Goal: Use online tool/utility: Utilize a website feature to perform a specific function

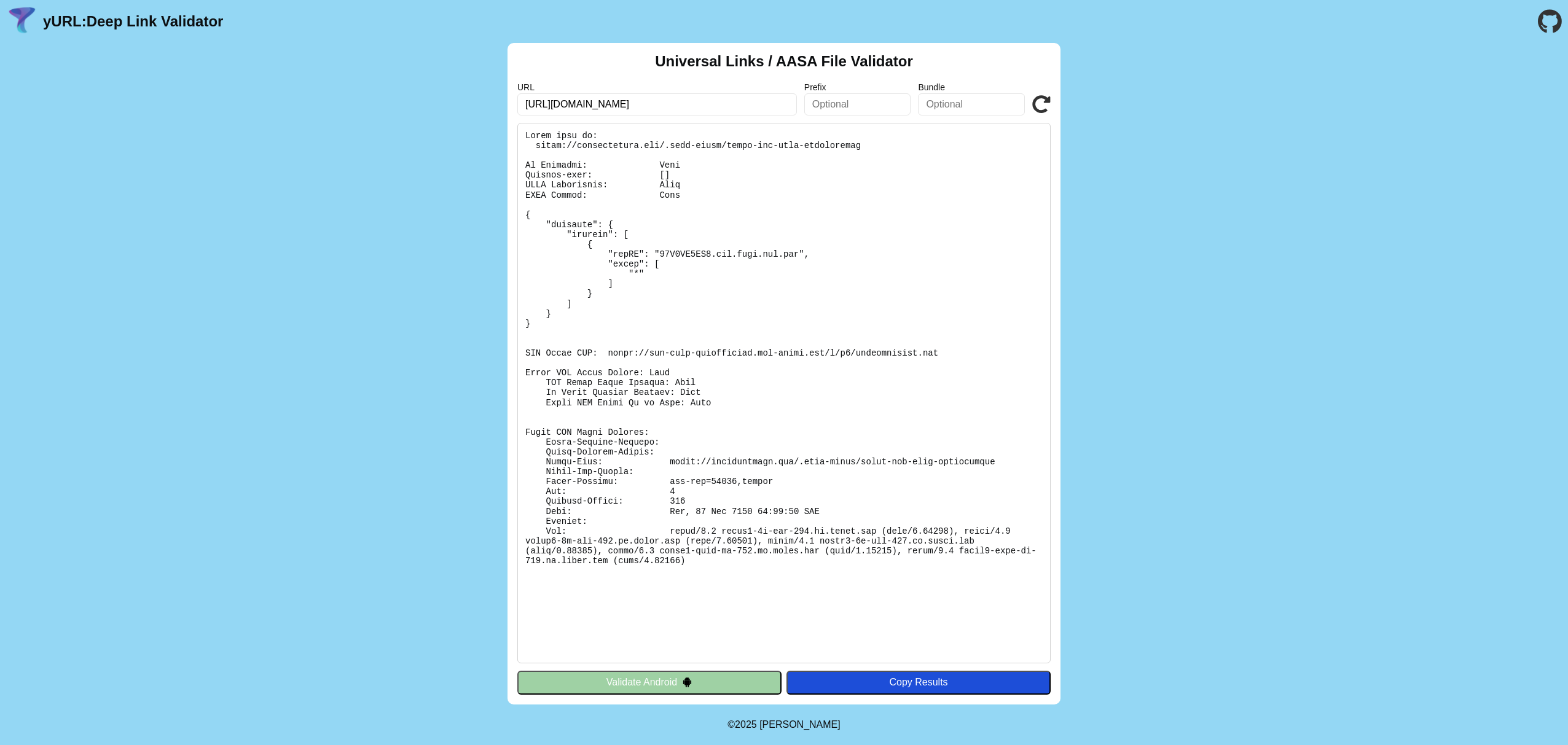
click at [136, 19] on link "yURL: Deep Link Validator" at bounding box center [133, 22] width 180 height 17
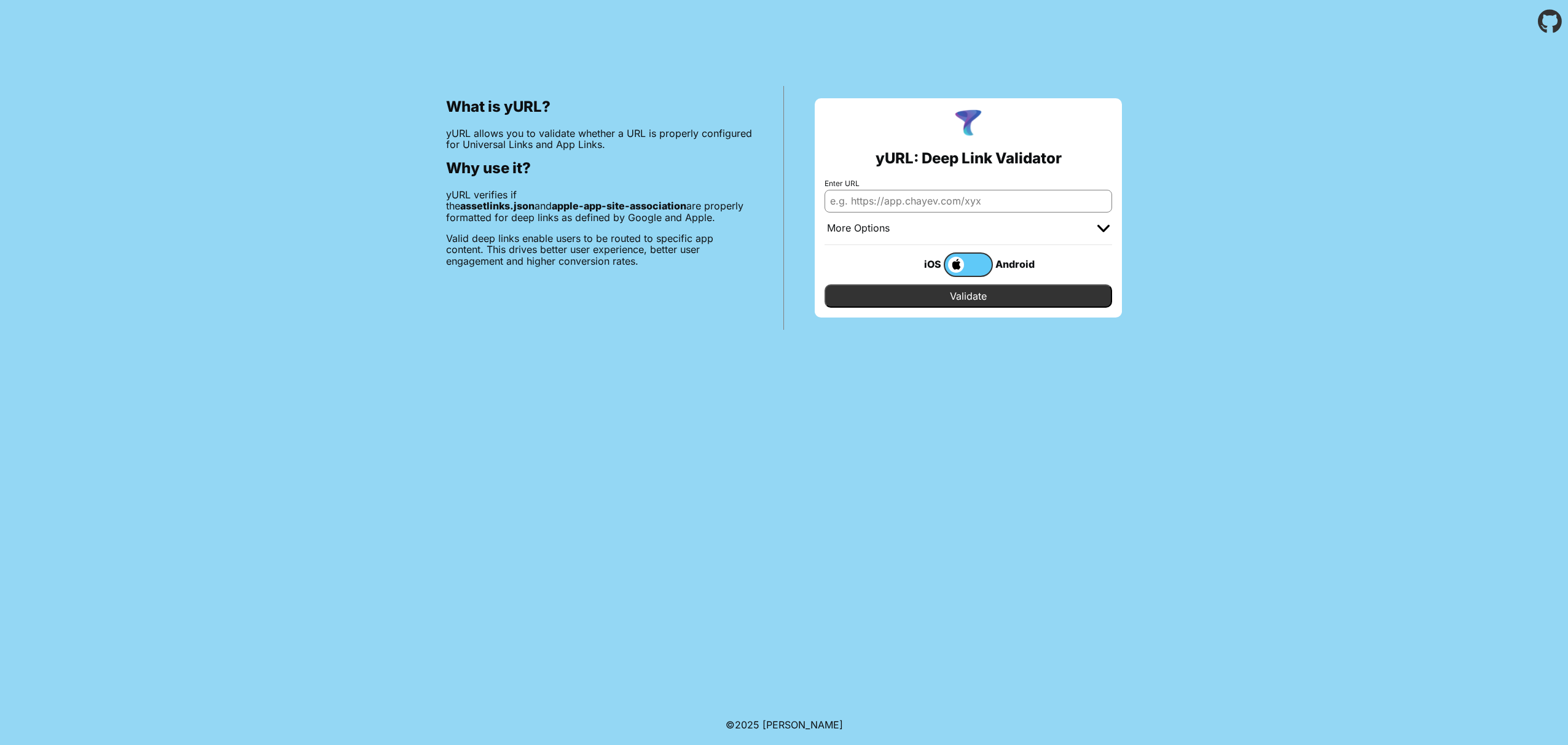
click at [882, 205] on input "Enter URL" at bounding box center [968, 201] width 287 height 22
paste input "https://school.archestimely.com/reset-password/americanheritageschool17%40gmail…"
type input "https://school.archestimely.com/reset-password/americanheritageschool17%40gmail…"
click at [1235, 223] on div "What is yURL? yURL allows you to validate whether a URL is properly configured …" at bounding box center [784, 186] width 1568 height 287
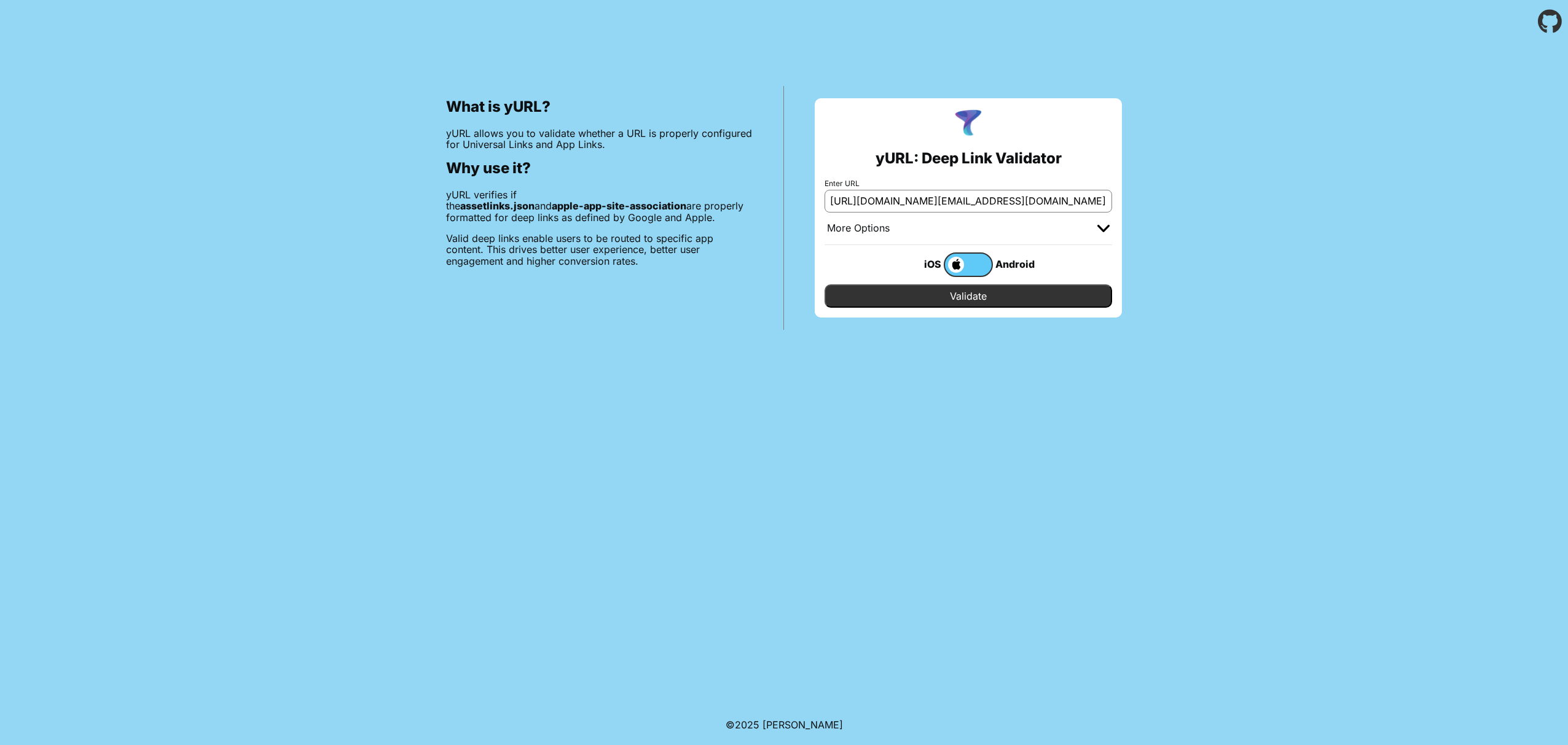
scroll to position [0, 0]
click at [988, 292] on input "Validate" at bounding box center [968, 296] width 287 height 24
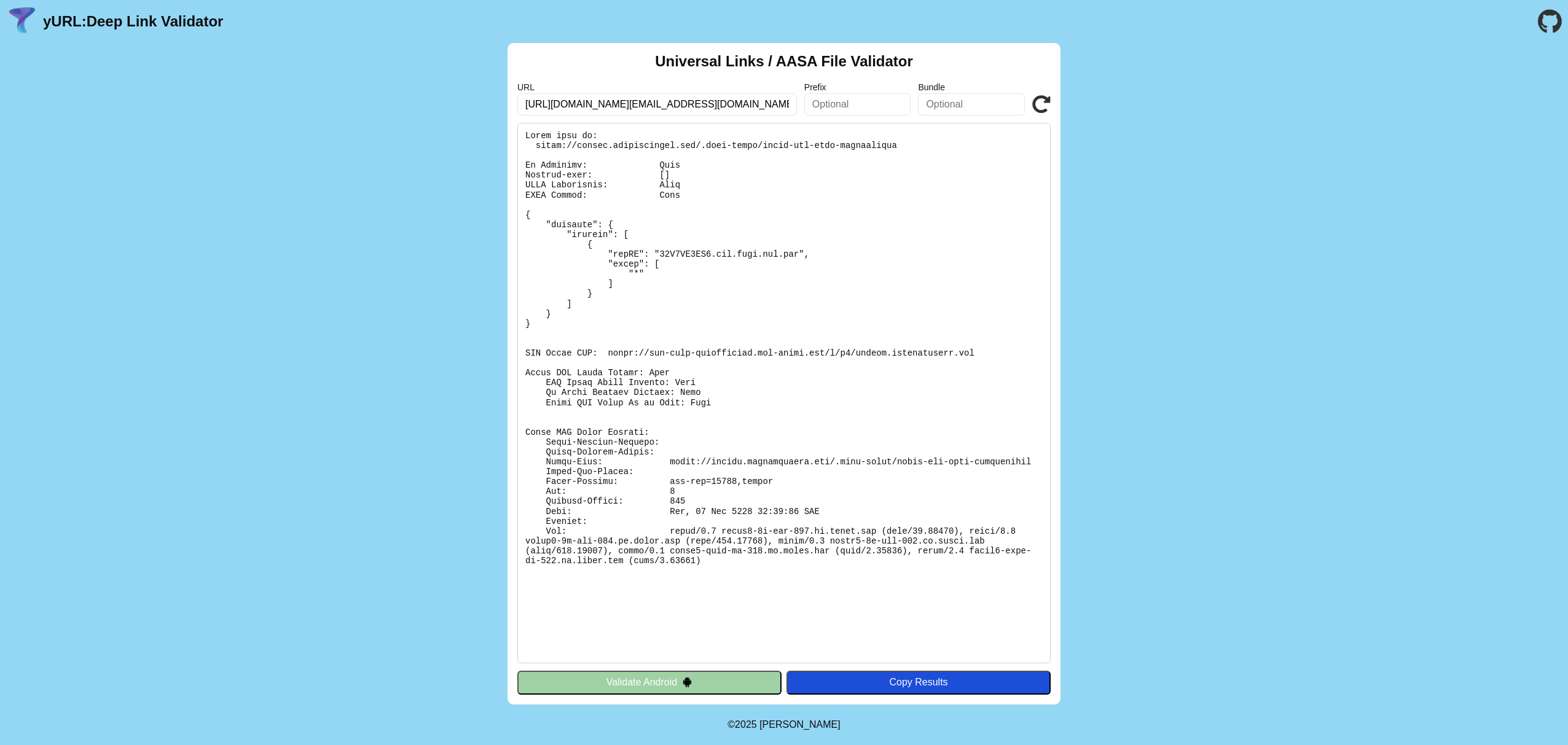
click at [696, 680] on button "Validate Android" at bounding box center [649, 682] width 264 height 24
